Goal: Task Accomplishment & Management: Complete application form

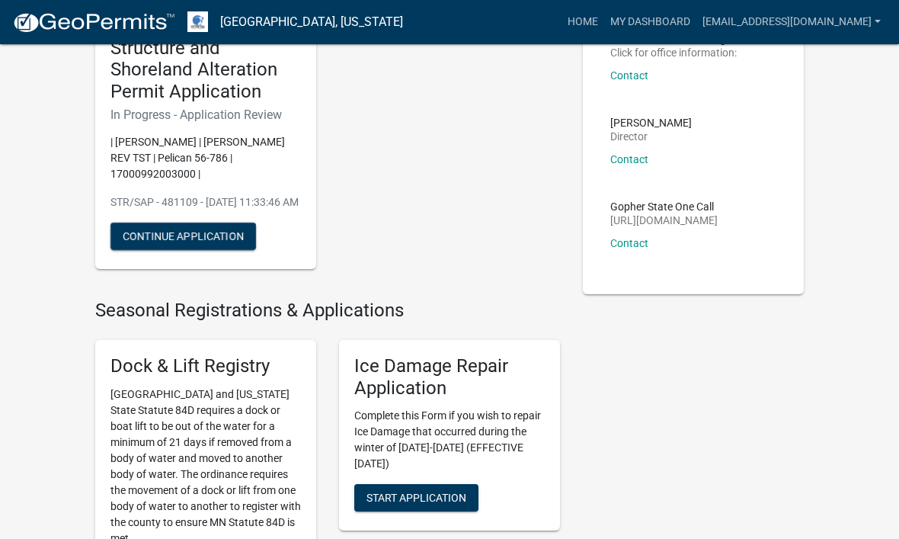
scroll to position [120, 0]
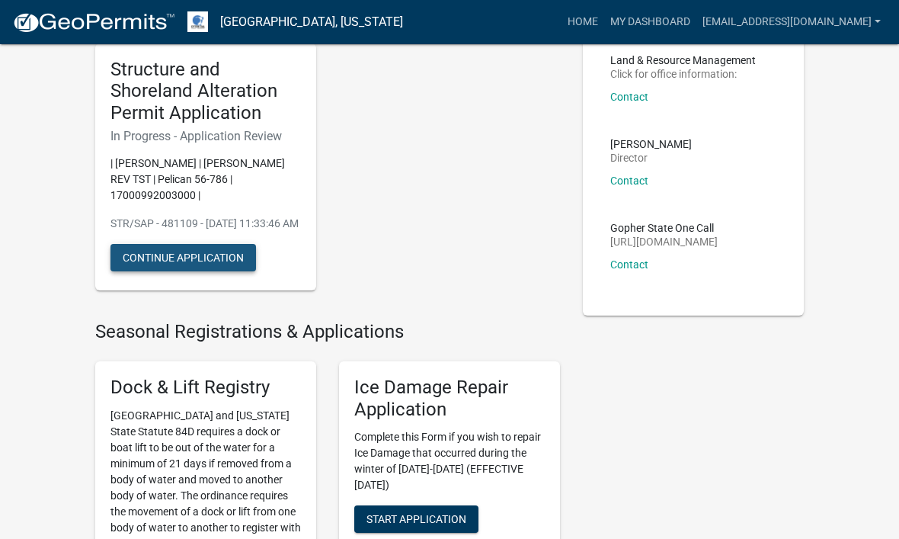
click at [201, 268] on button "Continue Application" at bounding box center [184, 257] width 146 height 27
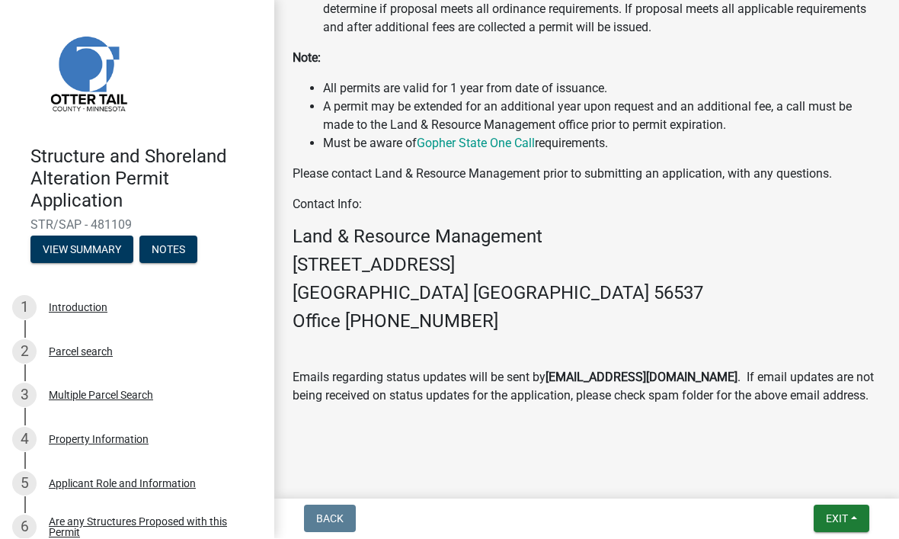
scroll to position [976, 0]
click at [848, 524] on span "Exit" at bounding box center [837, 519] width 22 height 12
click at [829, 490] on button "Save & Exit" at bounding box center [810, 479] width 122 height 37
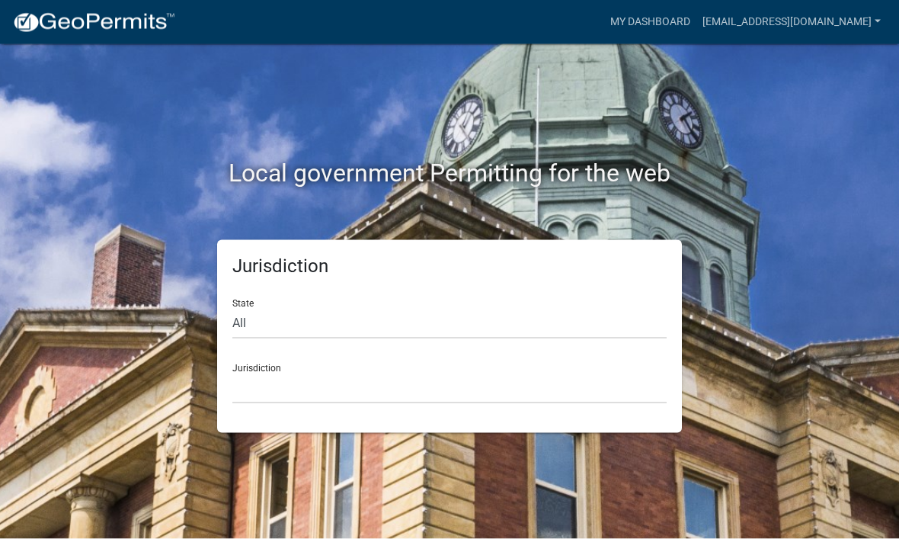
drag, startPoint x: 544, startPoint y: 18, endPoint x: -1, endPoint y: -2, distance: 545.4
click at [0, 0] on html "Internet Explorer does NOT work with GeoPermits. Get a new browser for more sec…" at bounding box center [449, 269] width 899 height 539
select select "[US_STATE]"
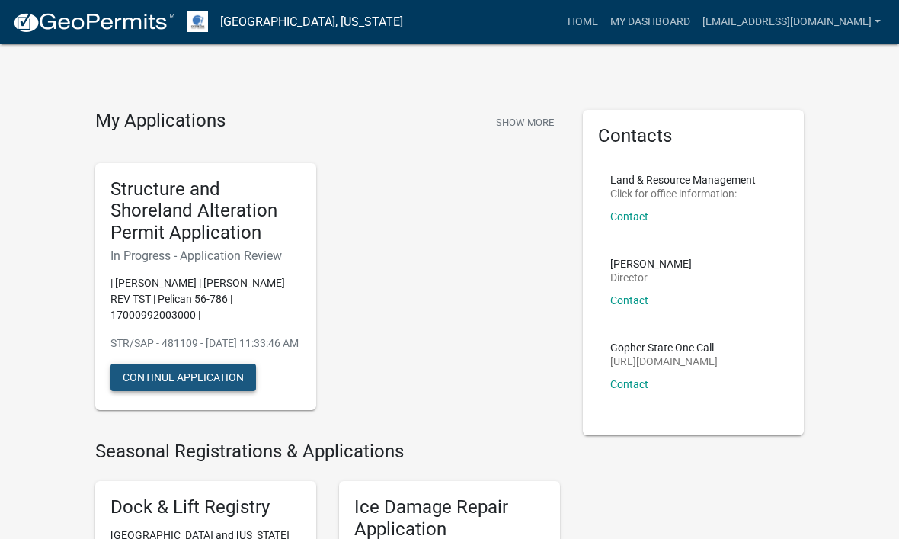
click at [190, 390] on button "Continue Application" at bounding box center [184, 377] width 146 height 27
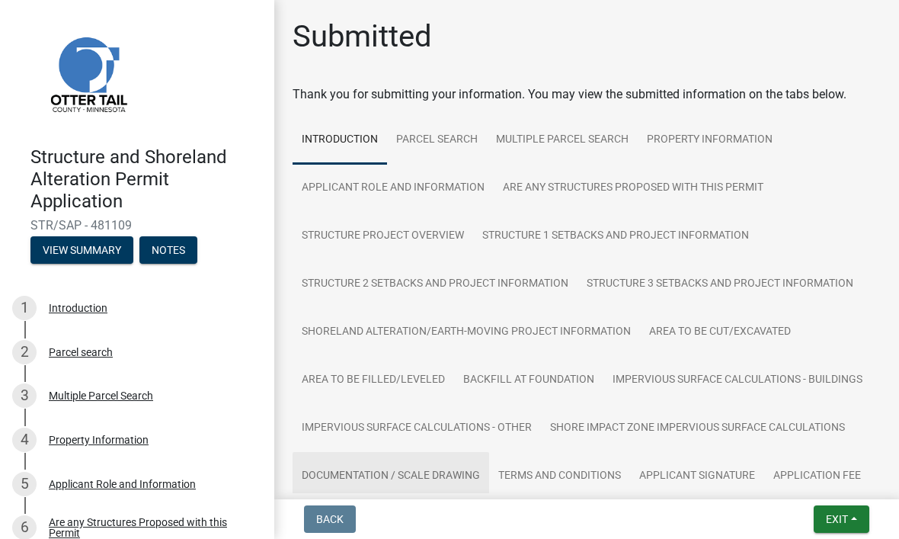
click at [406, 474] on link "Documentation / Scale Drawing" at bounding box center [391, 476] width 197 height 49
click at [428, 478] on link "Documentation / Scale Drawing" at bounding box center [391, 476] width 197 height 49
